Goal: Task Accomplishment & Management: Complete application form

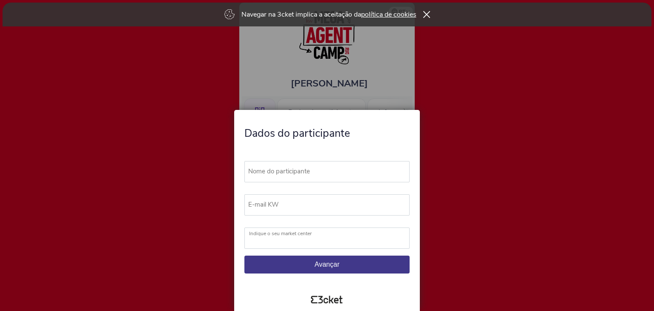
click at [330, 164] on label "Nome do participante" at bounding box center [330, 171] width 173 height 21
click at [330, 164] on input "Nome do participante" at bounding box center [326, 171] width 165 height 21
click at [429, 12] on icon at bounding box center [426, 14] width 7 height 7
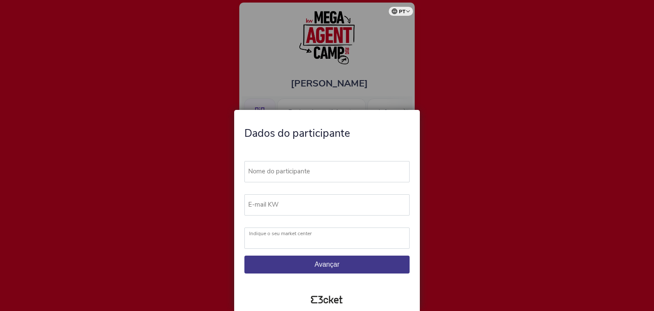
click at [495, 119] on div at bounding box center [327, 155] width 654 height 311
click at [550, 70] on div at bounding box center [327, 155] width 654 height 311
drag, startPoint x: 332, startPoint y: 166, endPoint x: 325, endPoint y: 177, distance: 13.1
click at [332, 168] on label "Nome do participante" at bounding box center [330, 171] width 173 height 21
click at [332, 168] on input "Nome do participante" at bounding box center [326, 171] width 165 height 21
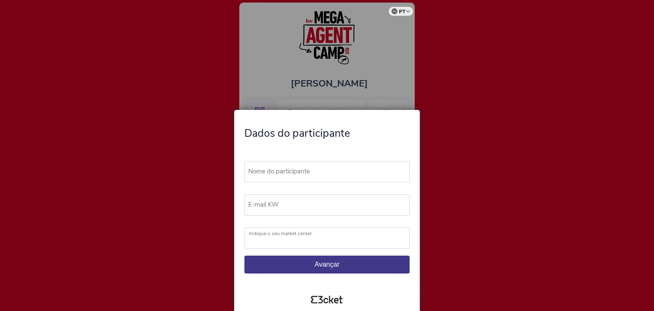
click at [324, 178] on label "Nome do participante" at bounding box center [330, 171] width 173 height 21
click at [324, 178] on input "Nome do participante" at bounding box center [326, 171] width 165 height 21
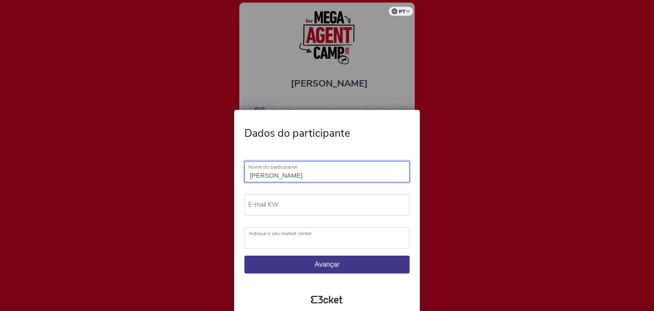
type input "Nádia da Silva Camilo"
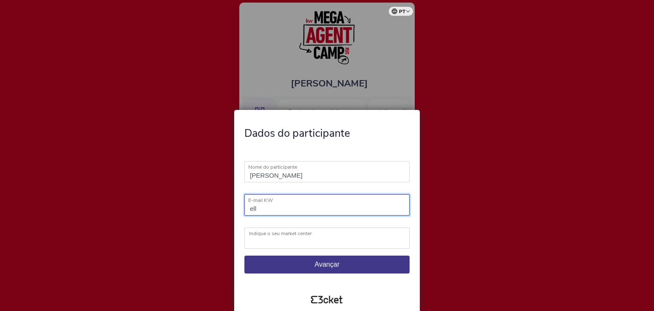
type input "ellens@kwportugal.pt"
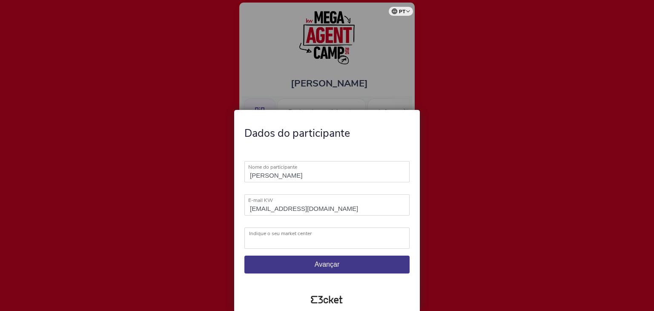
click at [312, 238] on label "Indique o seu market center" at bounding box center [332, 233] width 166 height 12
click at [312, 238] on select "KW Ábaco KW Alfa KW Alfa Madeira KW Alfa Lisboa KW Alfa Porto KW Alma KW Area K…" at bounding box center [326, 237] width 165 height 21
click at [312, 238] on label "Indique o seu market center" at bounding box center [332, 233] width 166 height 12
click at [312, 238] on select "KW Ábaco KW Alfa KW Alfa Madeira KW Alfa Lisboa KW Alfa Porto KW Alma KW Area K…" at bounding box center [326, 237] width 165 height 21
click at [355, 175] on label "Nome do participante" at bounding box center [330, 171] width 173 height 21
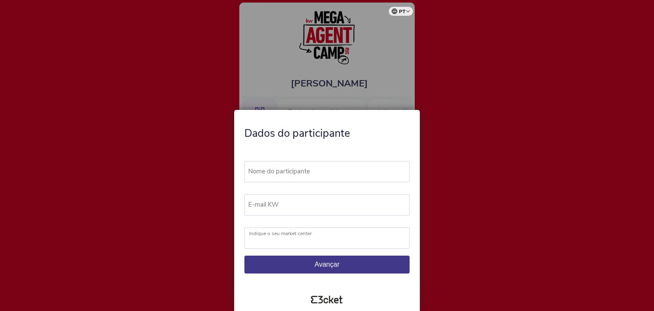
click at [355, 175] on input "Nome do participante" at bounding box center [326, 171] width 165 height 21
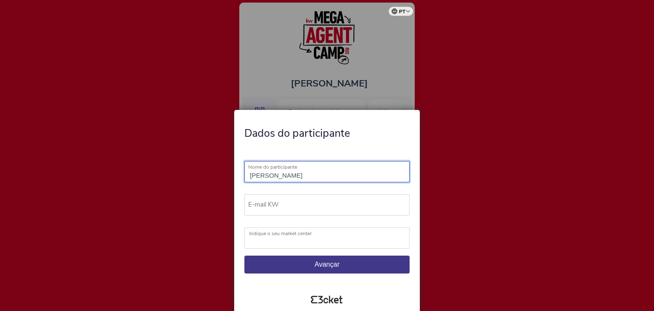
type input "[PERSON_NAME]"
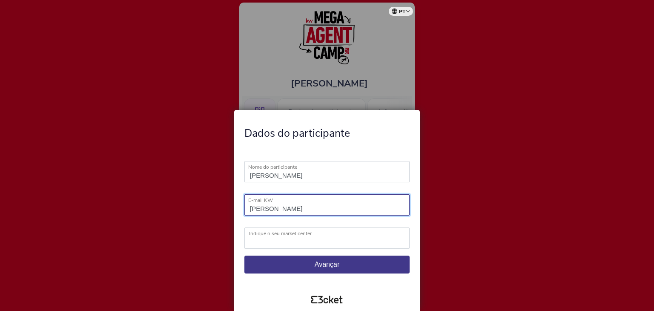
type input "ellens@kwportugal.pt"
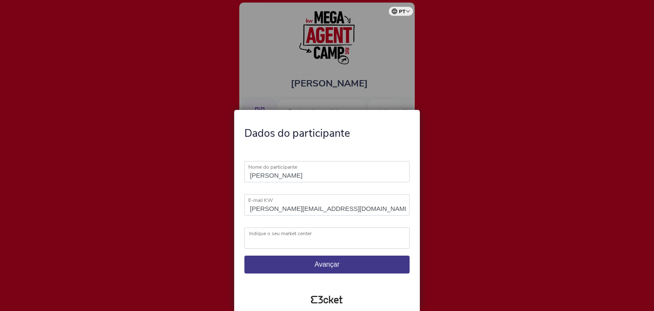
click at [310, 241] on select "KW Ábaco KW Alfa KW Alfa Madeira KW Alfa Lisboa KW Alfa Porto KW Alma KW Area K…" at bounding box center [326, 237] width 165 height 21
select select "KW Select Cascais"
click at [244, 227] on select "KW Ábaco KW Alfa KW Alfa Madeira KW Alfa Lisboa KW Alfa Porto KW Alma KW Area K…" at bounding box center [326, 237] width 165 height 21
click at [318, 266] on span "Avançar" at bounding box center [327, 264] width 25 height 7
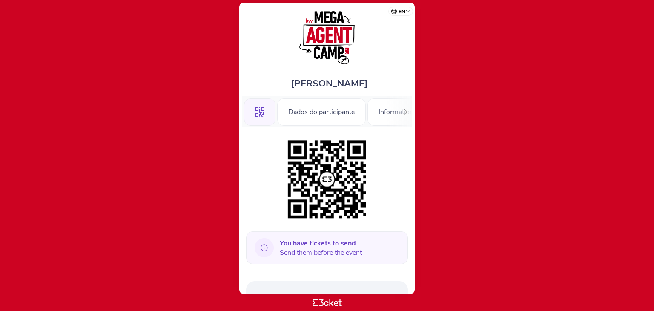
click at [322, 248] on span "You have tickets to send Send them before the event" at bounding box center [321, 247] width 82 height 19
click at [263, 246] on icon at bounding box center [264, 247] width 19 height 19
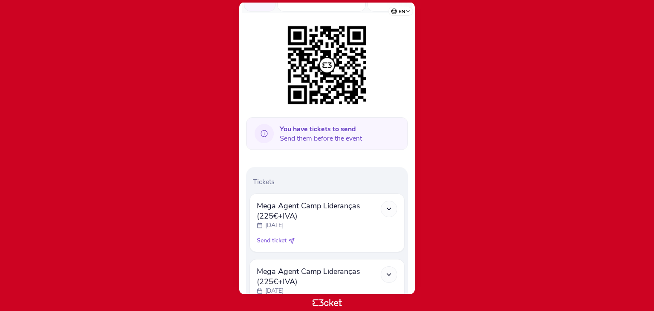
scroll to position [194, 0]
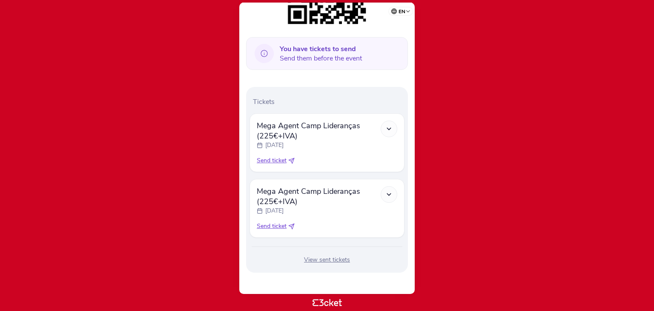
click at [361, 128] on span "Mega Agent Camp Lideranças (225€+IVA)" at bounding box center [319, 130] width 124 height 20
click at [287, 159] on div "Send ticket" at bounding box center [327, 160] width 140 height 9
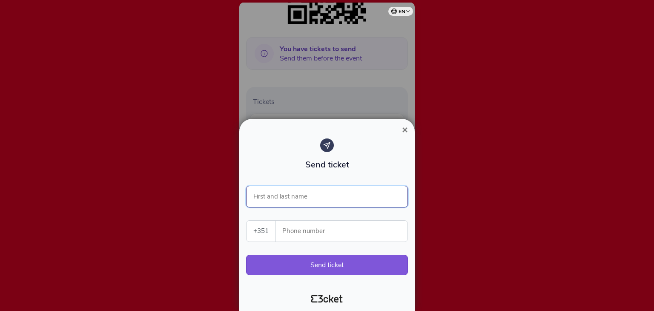
click at [325, 196] on input "First and last name" at bounding box center [327, 197] width 162 height 22
type input "[PERSON_NAME]"
type input "910714271"
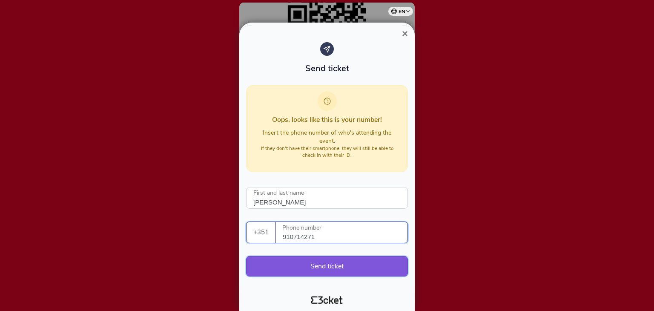
click at [358, 265] on button "Send ticket" at bounding box center [327, 266] width 162 height 20
click at [374, 262] on button "Send ticket" at bounding box center [327, 266] width 162 height 20
drag, startPoint x: 466, startPoint y: 249, endPoint x: 415, endPoint y: 215, distance: 60.4
click at [415, 215] on div at bounding box center [327, 155] width 654 height 311
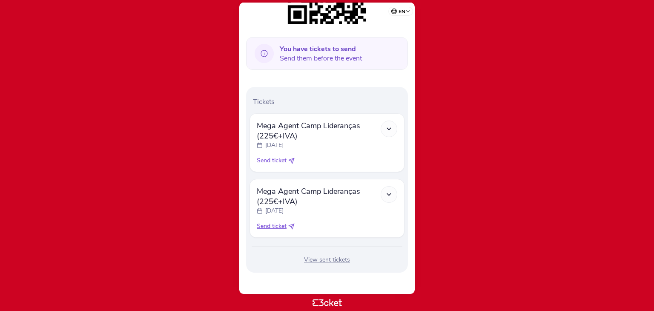
click at [294, 158] on icon at bounding box center [292, 161] width 6 height 6
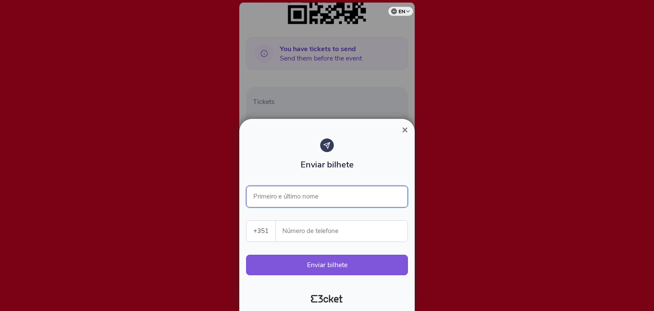
click at [332, 196] on input "Primeiro e último nome" at bounding box center [327, 197] width 162 height 22
type input "[PERSON_NAME]"
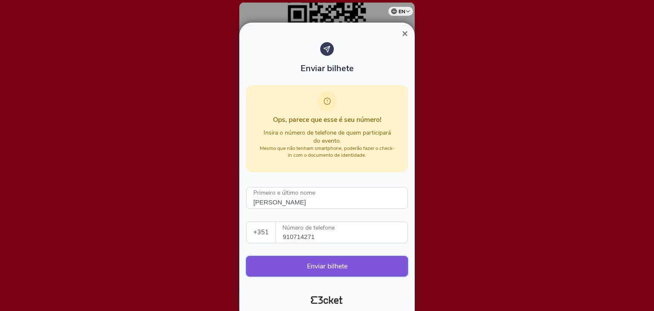
click at [355, 267] on button "Enviar bilhete" at bounding box center [327, 266] width 162 height 20
click at [281, 263] on button "Enviar bilhete" at bounding box center [327, 266] width 162 height 20
click at [286, 239] on input "910714271" at bounding box center [345, 232] width 125 height 21
click at [283, 235] on input "910714271" at bounding box center [345, 232] width 125 height 21
type input "910714271"
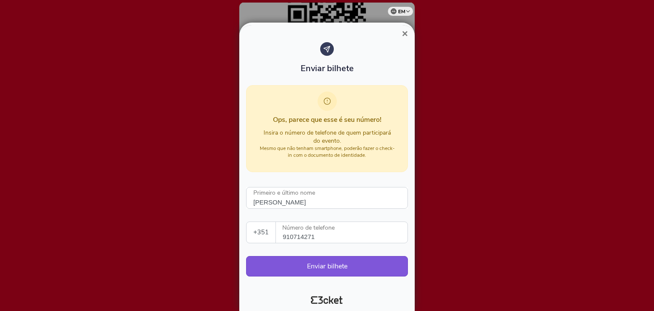
click at [344, 254] on div "Enviar bilhete Ops, parece que esse é seu número! Insira o número de telefone d…" at bounding box center [327, 163] width 162 height 243
click at [341, 256] on button "Enviar bilhete" at bounding box center [327, 266] width 162 height 20
click at [337, 262] on font "Enviar bilhete" at bounding box center [327, 265] width 40 height 9
drag, startPoint x: 402, startPoint y: 36, endPoint x: 406, endPoint y: 31, distance: 5.8
click at [405, 32] on font "×" at bounding box center [405, 33] width 6 height 11
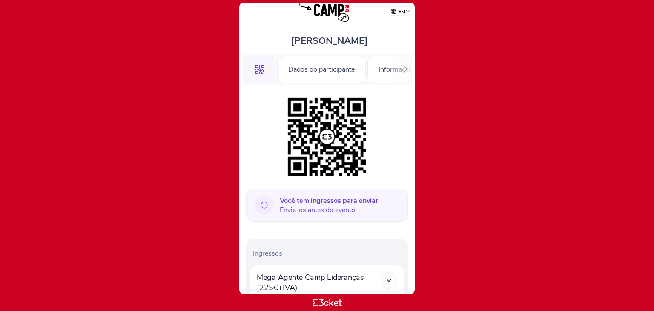
scroll to position [0, 0]
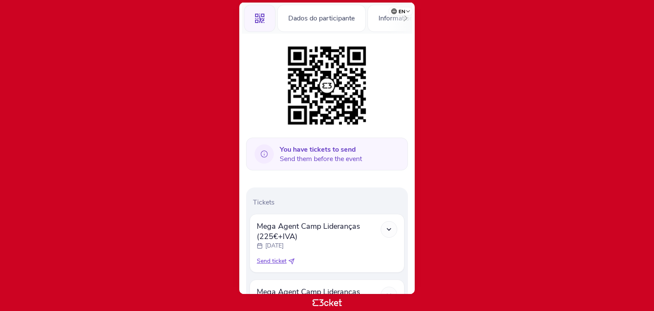
scroll to position [194, 0]
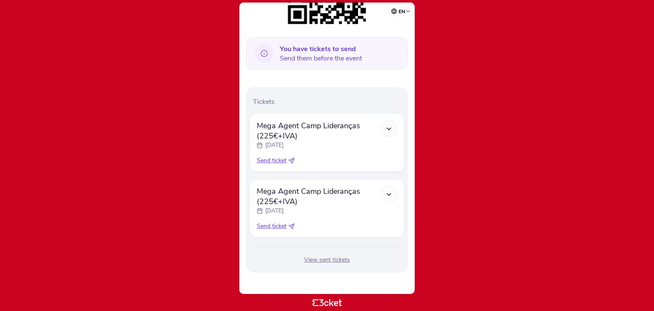
click at [387, 128] on polyline at bounding box center [389, 129] width 4 height 2
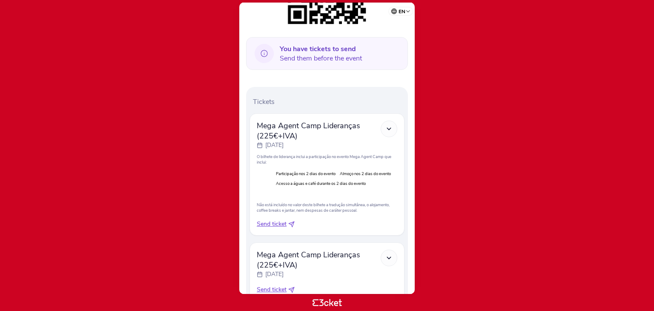
click at [291, 223] on icon at bounding box center [291, 224] width 6 height 6
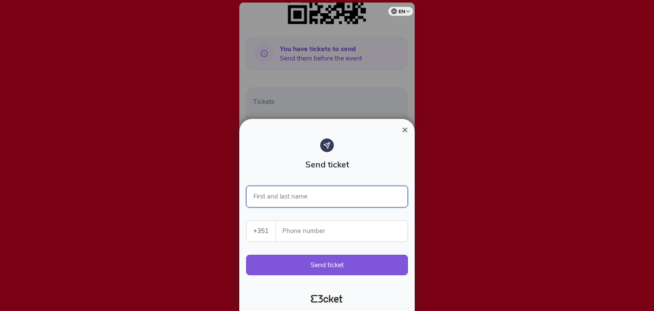
click at [318, 194] on input "First and last name" at bounding box center [327, 197] width 162 height 22
type input "[PERSON_NAME]"
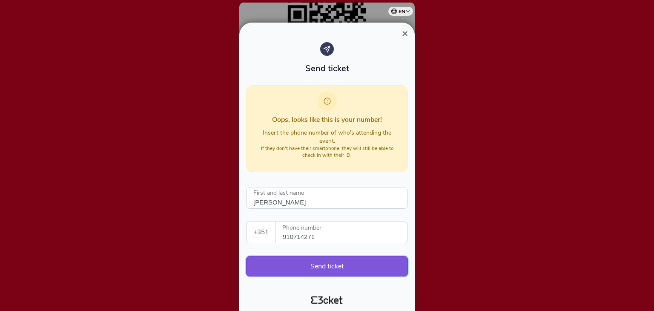
click at [282, 264] on button "Send ticket" at bounding box center [327, 266] width 162 height 20
drag, startPoint x: 342, startPoint y: 234, endPoint x: 270, endPoint y: 238, distance: 72.5
click at [270, 238] on div "+351 Portugal (+351) Spain (+34) Belgium (+32) France (+33) United Kingdom (+44…" at bounding box center [327, 232] width 162 height 22
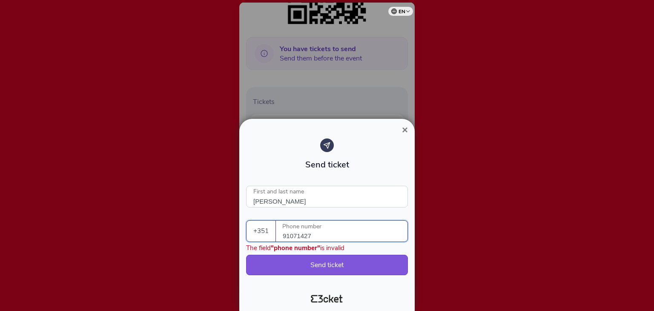
type input "910714271"
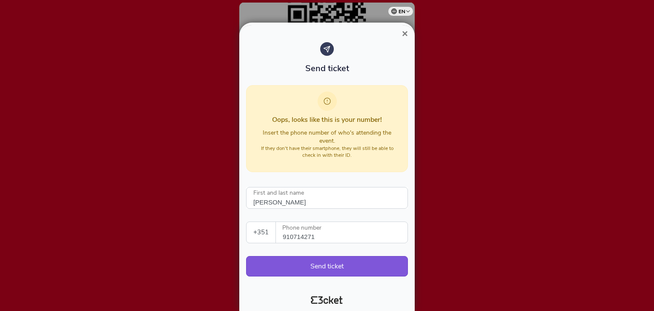
click at [259, 235] on select "Portugal (+351) Spain (+34) Belgium (+32) France (+33) United Kingdom (+44) Ger…" at bounding box center [260, 232] width 29 height 21
click at [261, 234] on select "Portugal (+351) Spain (+34) Belgium (+32) France (+33) United Kingdom (+44) Ger…" at bounding box center [260, 232] width 29 height 21
click at [310, 203] on input "[PERSON_NAME]" at bounding box center [327, 198] width 162 height 22
click at [312, 202] on input "[PERSON_NAME]" at bounding box center [327, 198] width 162 height 22
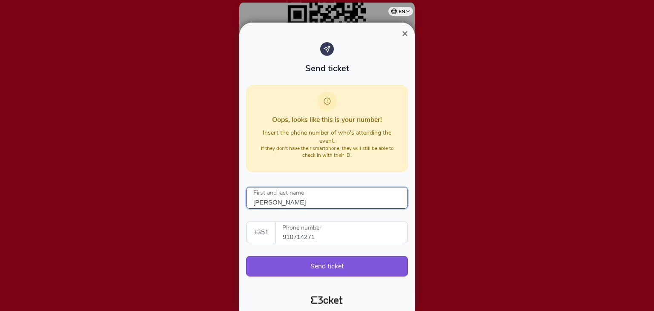
click at [312, 202] on input "[PERSON_NAME]" at bounding box center [327, 198] width 162 height 22
click at [359, 258] on button "Send ticket" at bounding box center [327, 266] width 162 height 20
click at [352, 270] on button "Send ticket" at bounding box center [327, 266] width 162 height 20
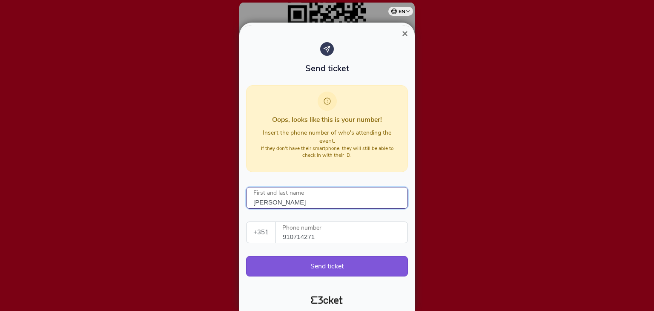
drag, startPoint x: 314, startPoint y: 201, endPoint x: 215, endPoint y: 192, distance: 99.2
click at [215, 192] on div "× Send ticket Oops, looks like this is your number! Insert the phone number of …" at bounding box center [327, 155] width 654 height 311
type input "[PERSON_NAME]"
